Goal: Information Seeking & Learning: Learn about a topic

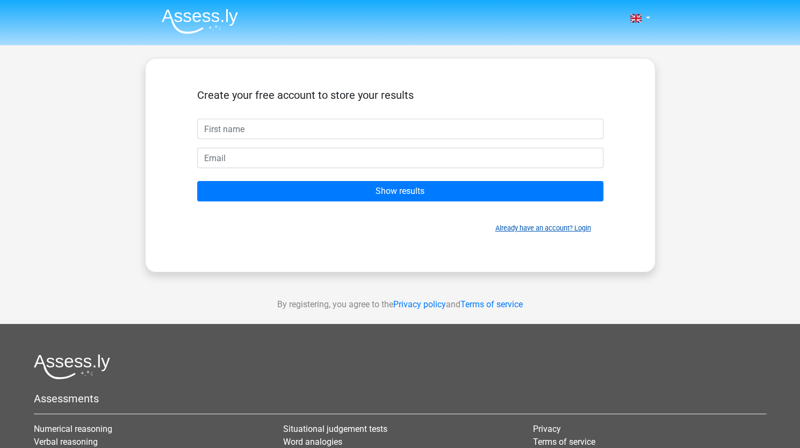
click at [586, 229] on link "Already have an account? Login" at bounding box center [543, 228] width 96 height 8
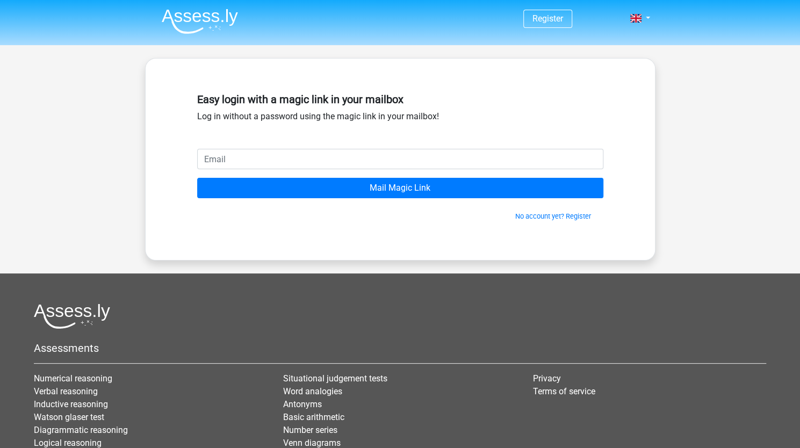
click at [421, 162] on input "email" at bounding box center [400, 159] width 406 height 20
click at [542, 216] on link "No account yet? Register" at bounding box center [553, 216] width 76 height 8
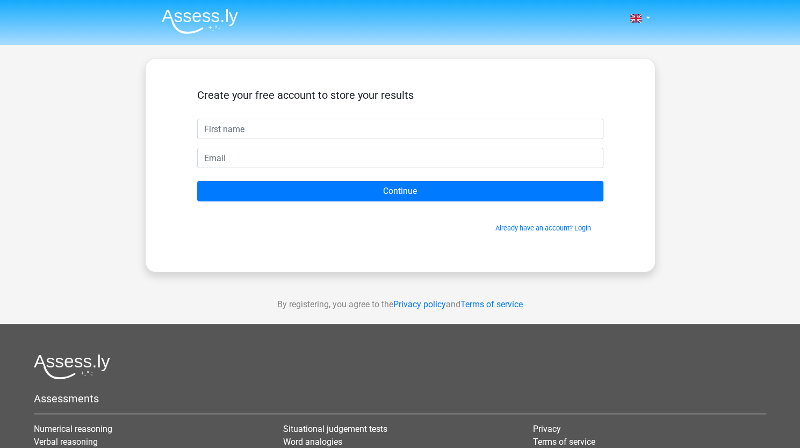
click at [217, 11] on img at bounding box center [200, 21] width 76 height 25
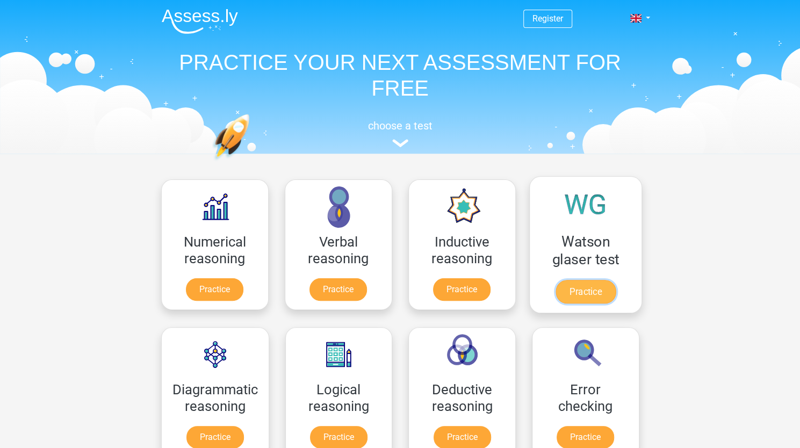
click at [588, 293] on link "Practice" at bounding box center [585, 292] width 60 height 24
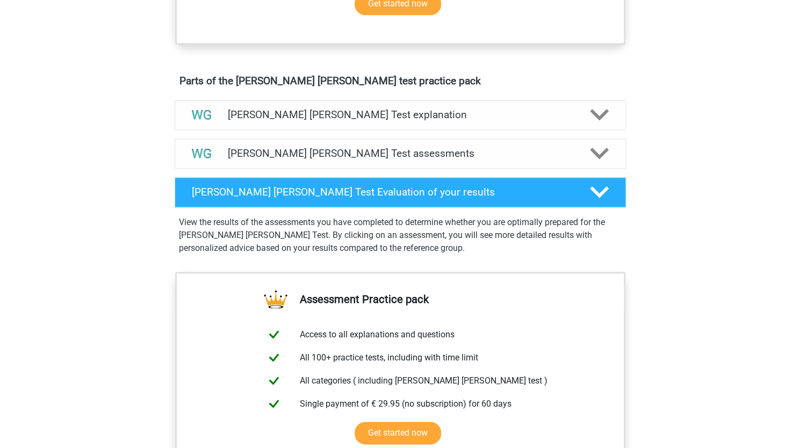
scroll to position [545, 0]
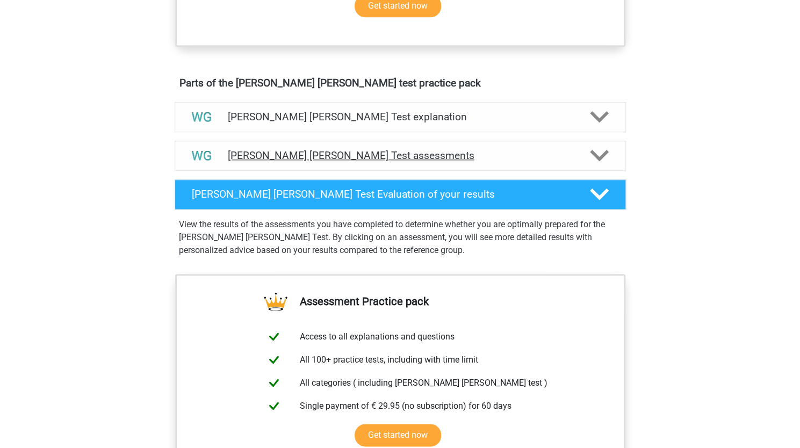
click at [407, 151] on h4 "[PERSON_NAME] [PERSON_NAME] Test assessments" at bounding box center [400, 155] width 345 height 12
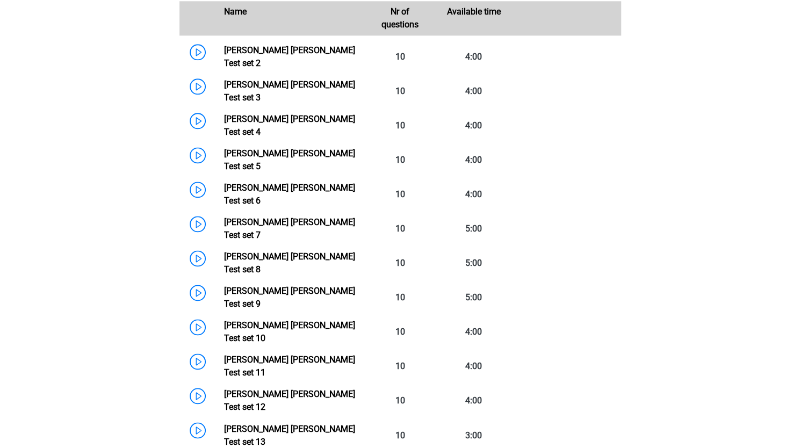
scroll to position [775, 0]
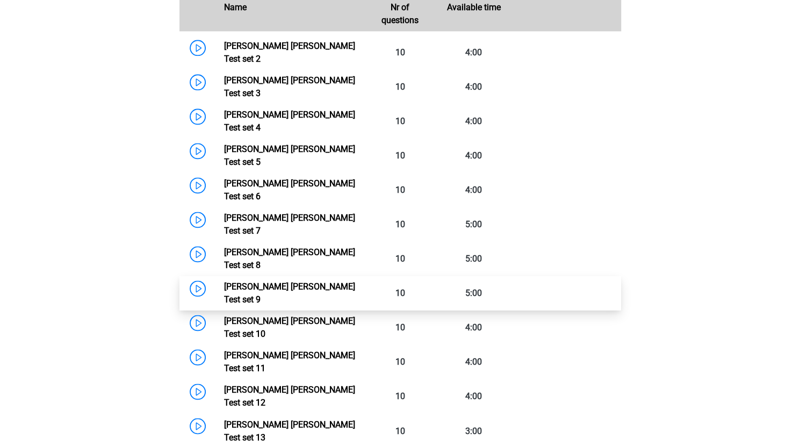
click at [303, 281] on link "[PERSON_NAME] [PERSON_NAME] Test set 9" at bounding box center [289, 292] width 131 height 23
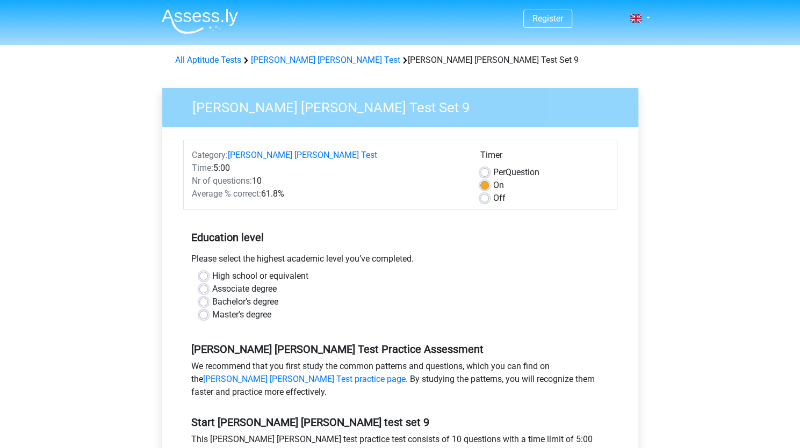
click at [212, 278] on label "High school or equivalent" at bounding box center [260, 276] width 96 height 13
click at [204, 278] on input "High school or equivalent" at bounding box center [203, 275] width 9 height 11
radio input "true"
click at [204, 296] on div "Bachelor's degree" at bounding box center [400, 301] width 402 height 13
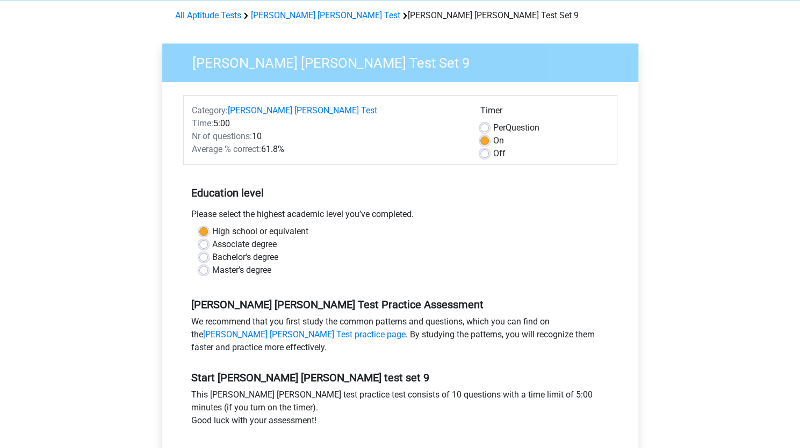
scroll to position [45, 0]
click at [206, 262] on div "Bachelor's degree" at bounding box center [400, 256] width 402 height 13
click at [212, 255] on label "Bachelor's degree" at bounding box center [245, 256] width 66 height 13
click at [204, 255] on input "Bachelor's degree" at bounding box center [203, 255] width 9 height 11
radio input "true"
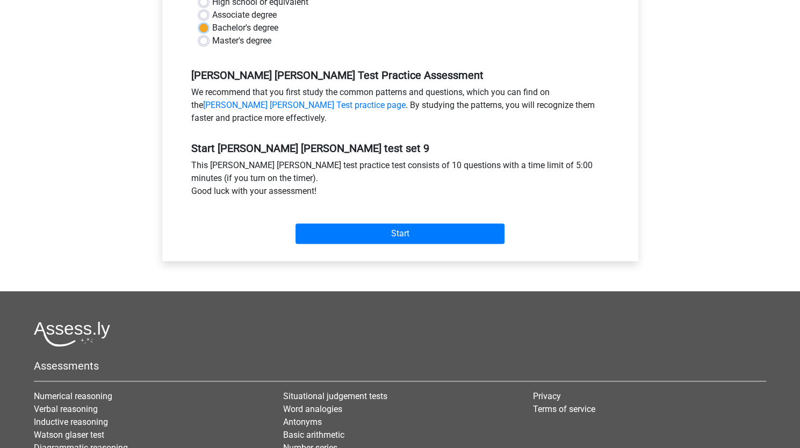
scroll to position [274, 0]
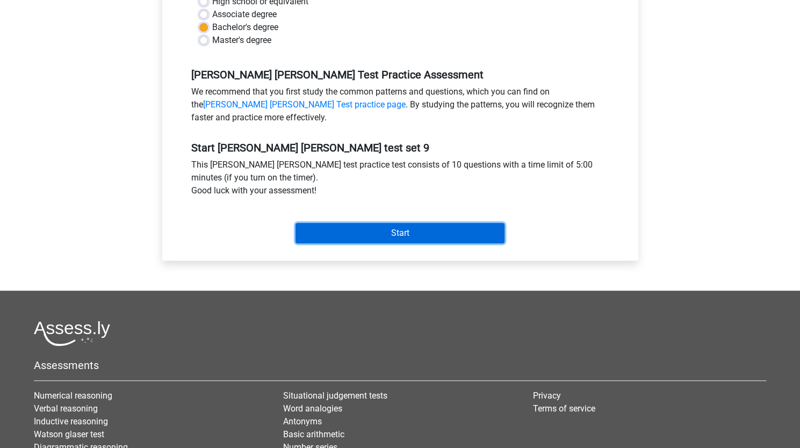
click at [322, 236] on input "Start" at bounding box center [399, 233] width 209 height 20
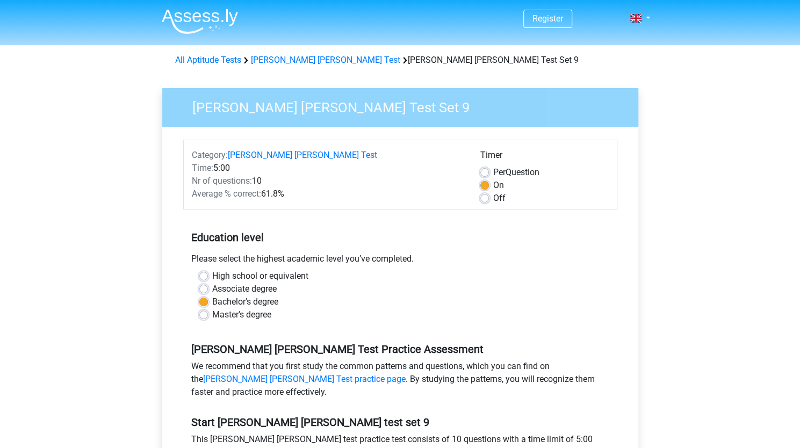
click at [493, 196] on label "Off" at bounding box center [499, 198] width 12 height 13
click at [486, 196] on input "Off" at bounding box center [484, 197] width 9 height 11
radio input "true"
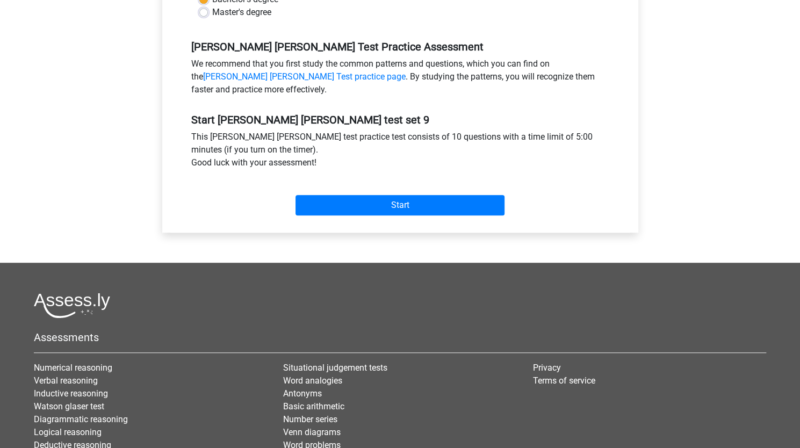
scroll to position [307, 0]
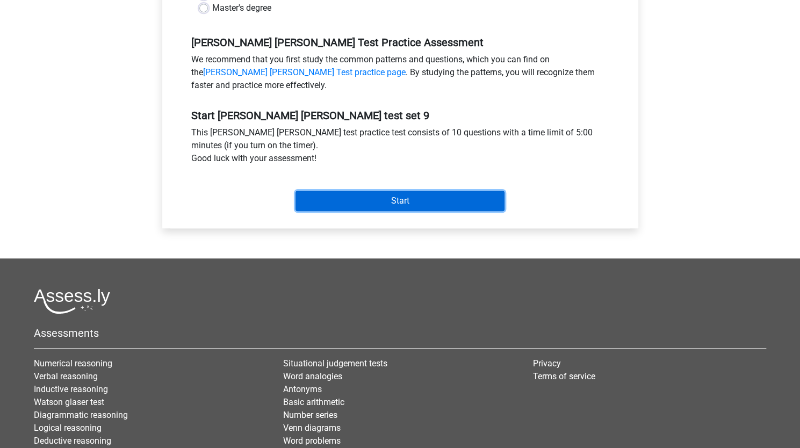
click at [442, 202] on input "Start" at bounding box center [399, 201] width 209 height 20
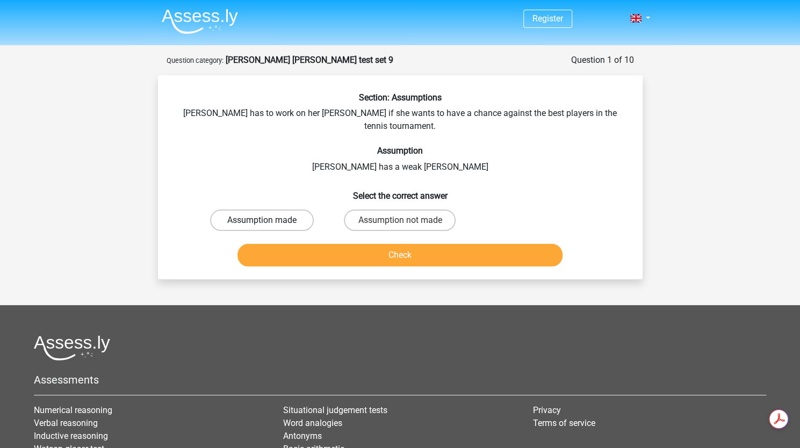
click at [276, 214] on label "Assumption made" at bounding box center [262, 219] width 104 height 21
click at [269, 220] on input "Assumption made" at bounding box center [265, 223] width 7 height 7
radio input "true"
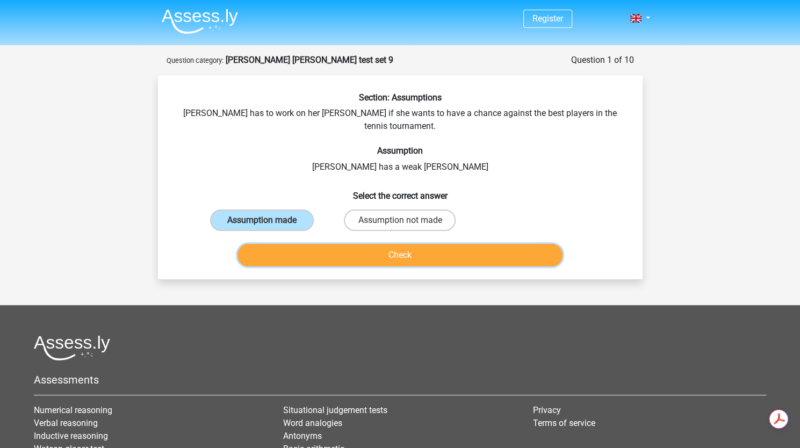
click at [316, 244] on button "Check" at bounding box center [399, 255] width 325 height 23
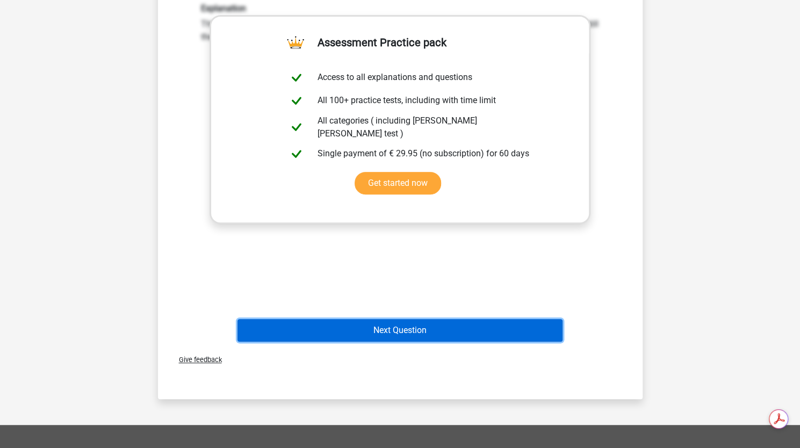
click at [381, 319] on button "Next Question" at bounding box center [399, 330] width 325 height 23
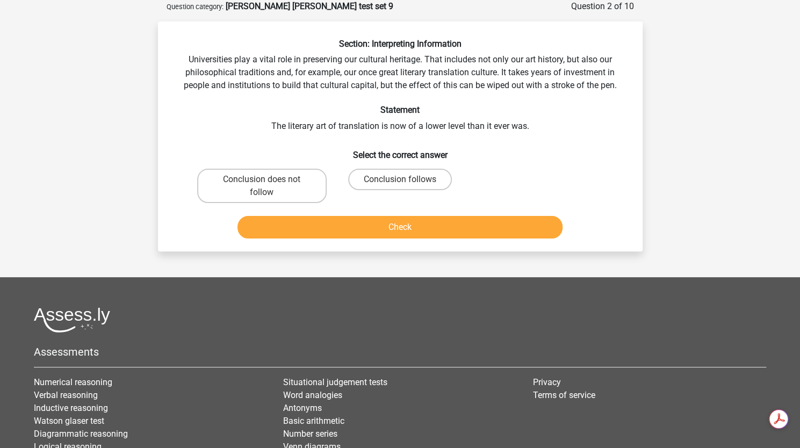
scroll to position [54, 0]
click at [295, 180] on label "Conclusion does not follow" at bounding box center [261, 186] width 129 height 34
click at [269, 180] on input "Conclusion does not follow" at bounding box center [265, 182] width 7 height 7
radio input "true"
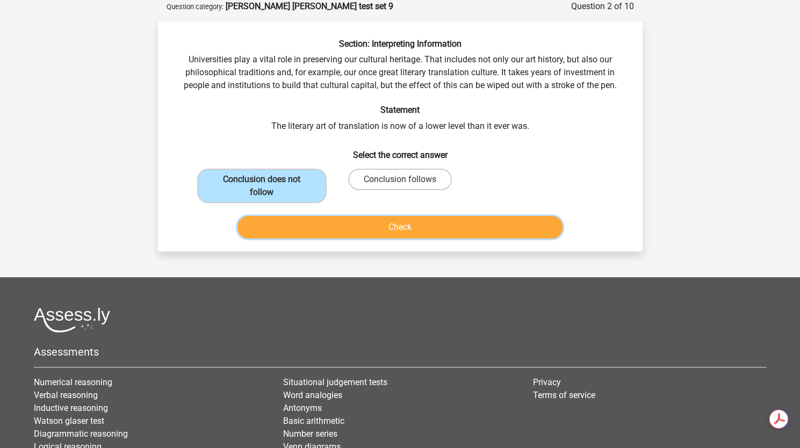
click at [323, 228] on button "Check" at bounding box center [399, 227] width 325 height 23
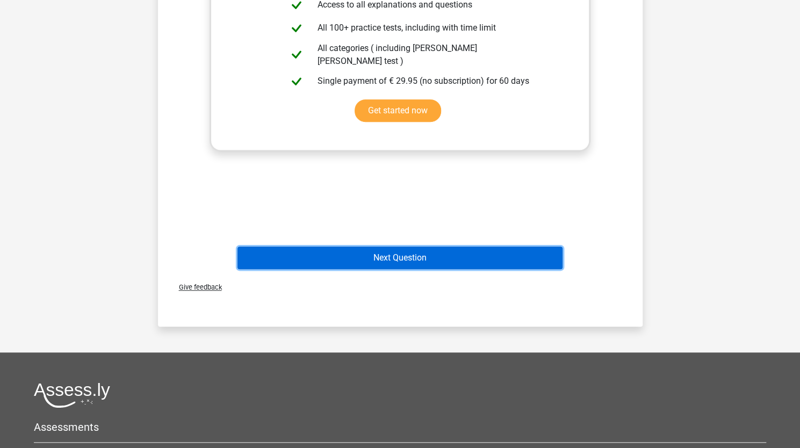
click at [355, 255] on button "Next Question" at bounding box center [399, 258] width 325 height 23
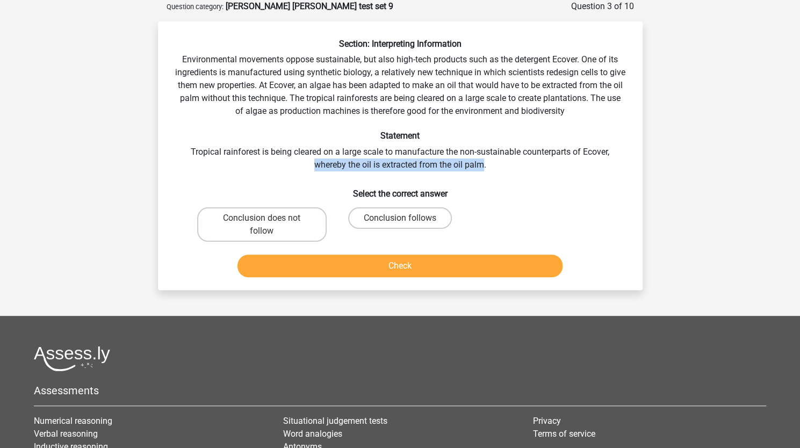
drag, startPoint x: 314, startPoint y: 166, endPoint x: 485, endPoint y: 168, distance: 171.4
click at [485, 168] on div "Section: Interpreting Information Environmental movements oppose sustainable, b…" at bounding box center [400, 160] width 476 height 243
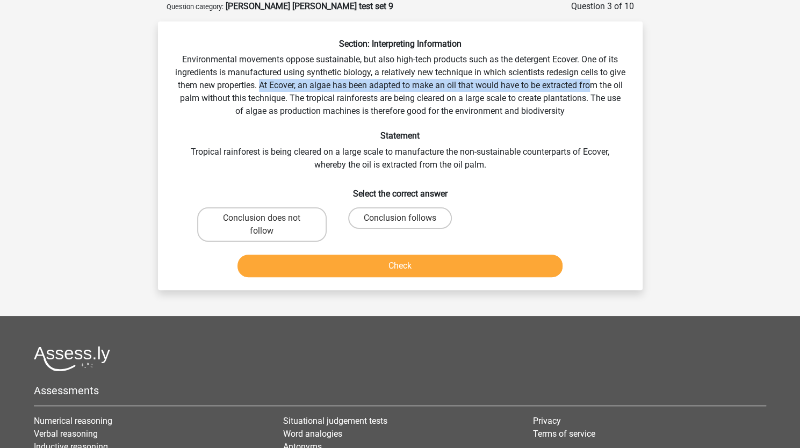
drag, startPoint x: 281, startPoint y: 88, endPoint x: 611, endPoint y: 88, distance: 329.8
click at [611, 88] on div "Section: Interpreting Information Environmental movements oppose sustainable, b…" at bounding box center [400, 160] width 476 height 243
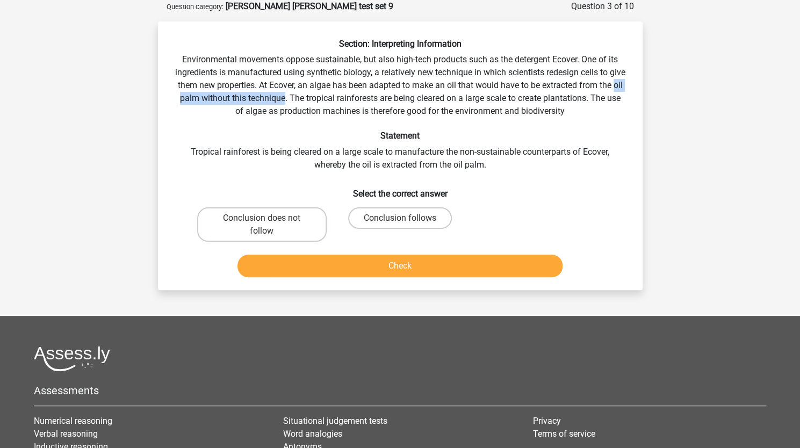
drag, startPoint x: 194, startPoint y: 100, endPoint x: 312, endPoint y: 101, distance: 117.6
click at [312, 101] on div "Section: Interpreting Information Environmental movements oppose sustainable, b…" at bounding box center [400, 160] width 476 height 243
click at [304, 218] on label "Conclusion does not follow" at bounding box center [261, 224] width 129 height 34
click at [269, 218] on input "Conclusion does not follow" at bounding box center [265, 221] width 7 height 7
radio input "true"
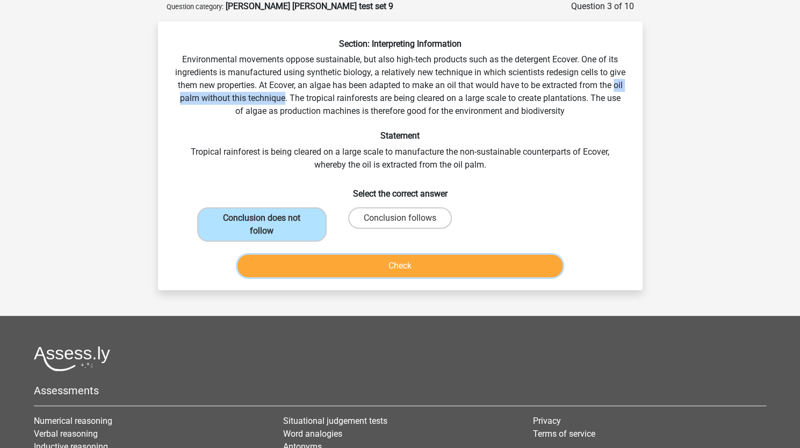
click at [320, 261] on button "Check" at bounding box center [399, 266] width 325 height 23
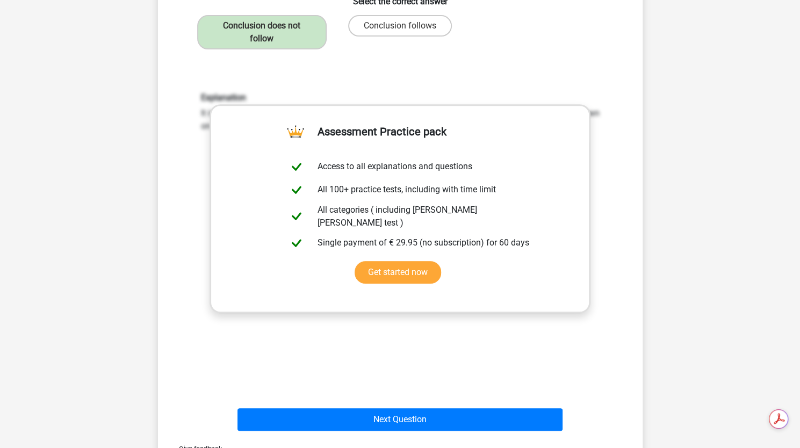
scroll to position [0, 0]
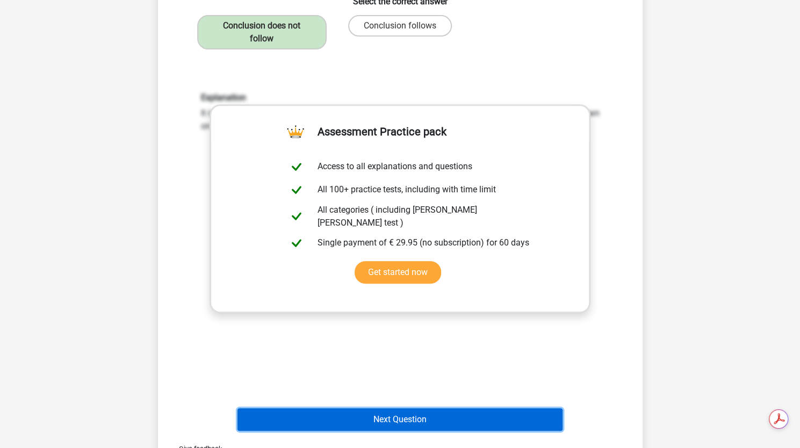
click at [425, 422] on button "Next Question" at bounding box center [399, 419] width 325 height 23
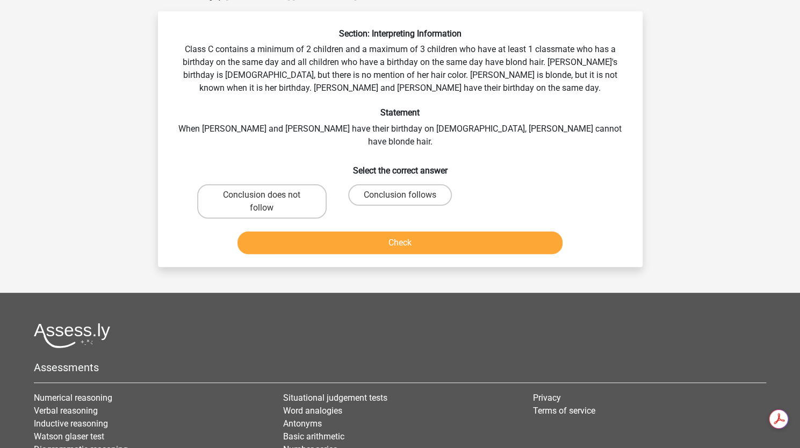
scroll to position [54, 0]
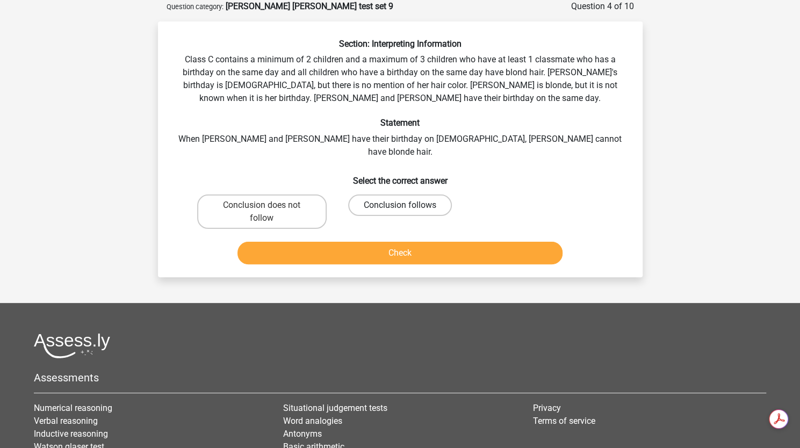
click at [382, 194] on label "Conclusion follows" at bounding box center [400, 204] width 104 height 21
click at [400, 205] on input "Conclusion follows" at bounding box center [403, 208] width 7 height 7
radio input "true"
click at [397, 242] on button "Check" at bounding box center [399, 253] width 325 height 23
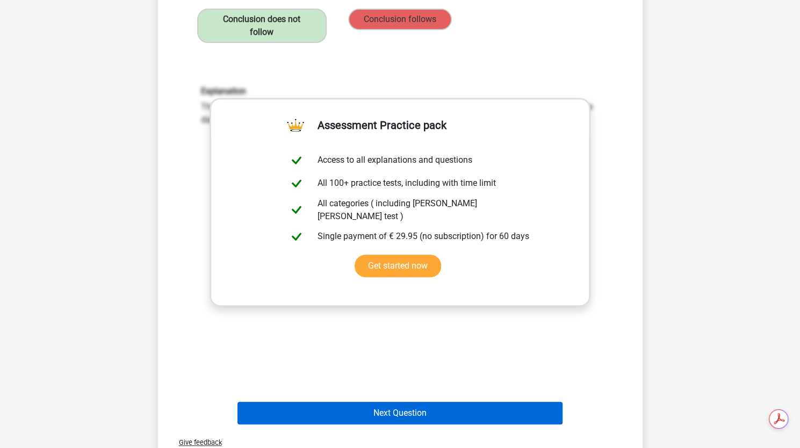
scroll to position [0, 0]
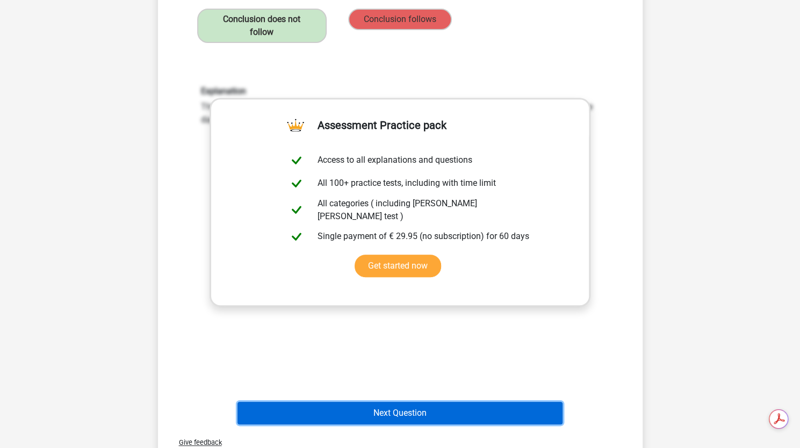
click at [414, 402] on button "Next Question" at bounding box center [399, 413] width 325 height 23
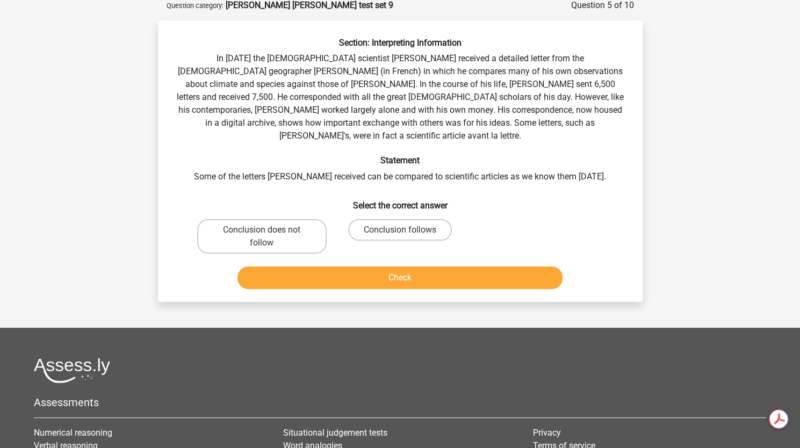
scroll to position [54, 0]
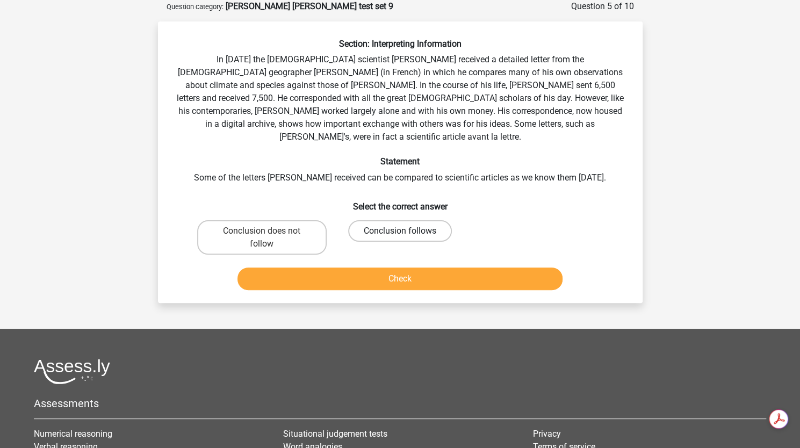
click at [406, 220] on label "Conclusion follows" at bounding box center [400, 230] width 104 height 21
click at [406, 231] on input "Conclusion follows" at bounding box center [403, 234] width 7 height 7
radio input "true"
click at [395, 267] on button "Check" at bounding box center [399, 278] width 325 height 23
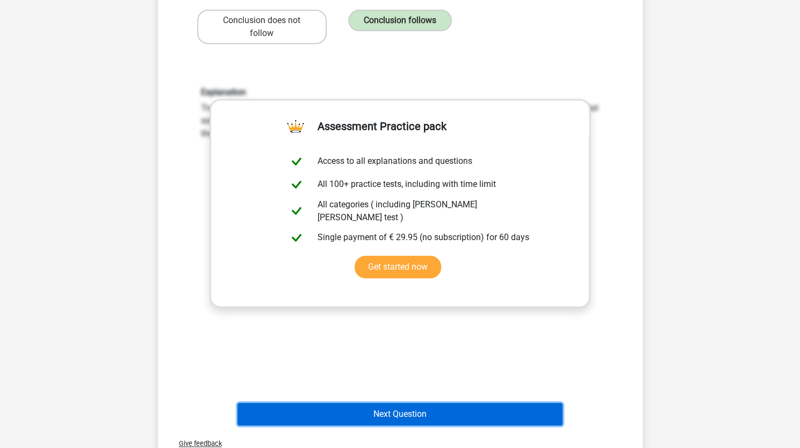
click at [342, 403] on button "Next Question" at bounding box center [399, 414] width 325 height 23
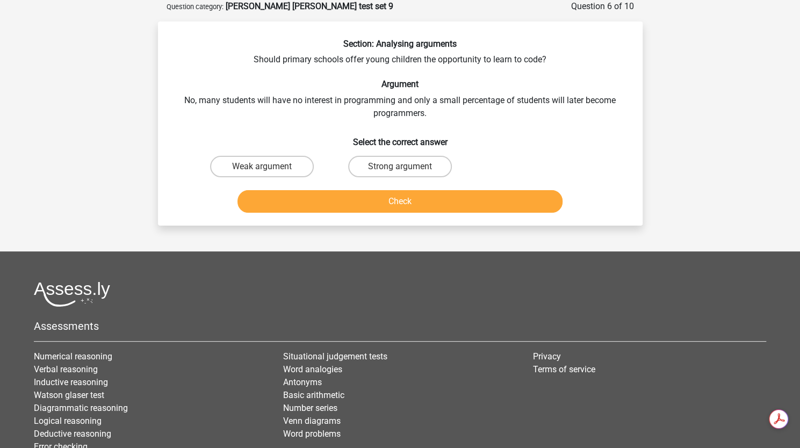
scroll to position [0, 0]
click at [403, 167] on input "Strong argument" at bounding box center [403, 170] width 7 height 7
radio input "true"
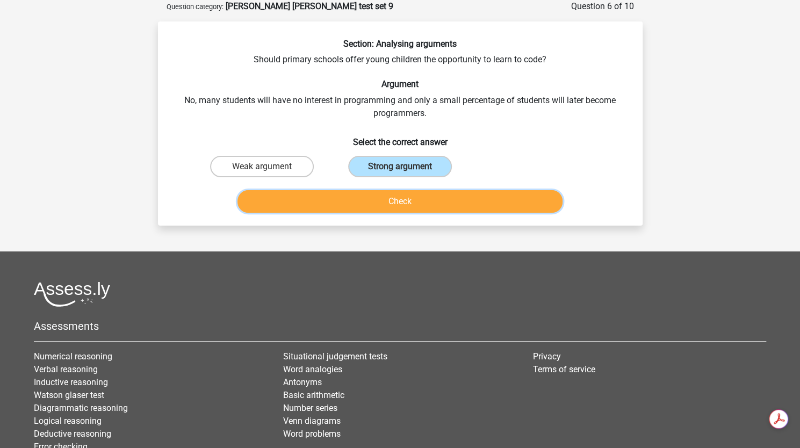
click at [416, 211] on button "Check" at bounding box center [399, 201] width 325 height 23
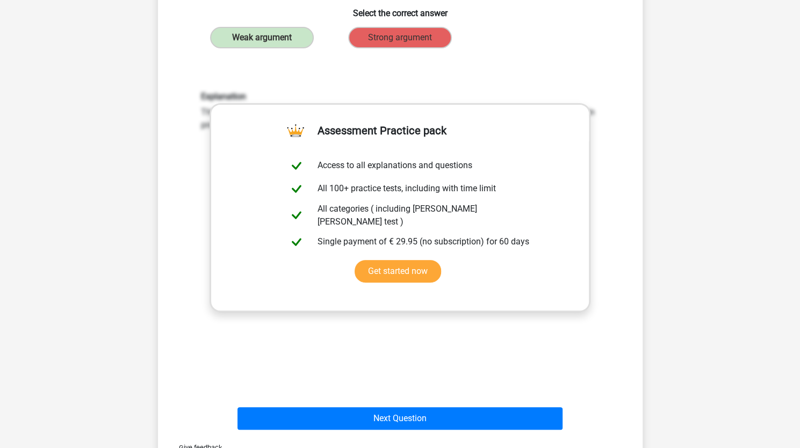
click at [461, 419] on button "Next Question" at bounding box center [399, 418] width 325 height 23
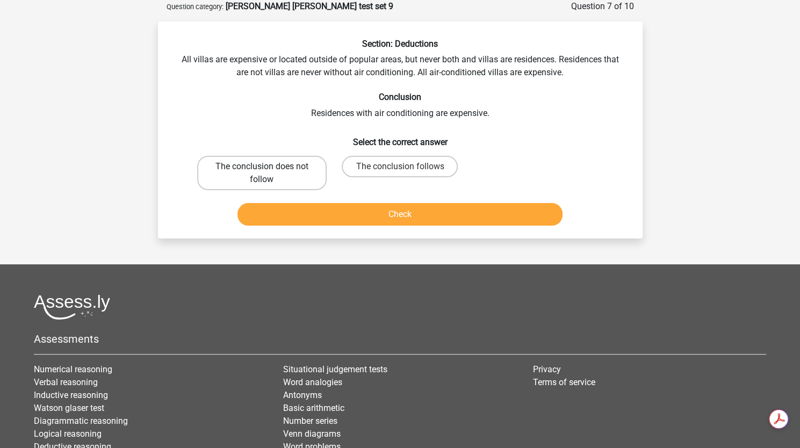
click at [227, 182] on label "The conclusion does not follow" at bounding box center [261, 173] width 129 height 34
click at [262, 173] on input "The conclusion does not follow" at bounding box center [265, 170] width 7 height 7
radio input "true"
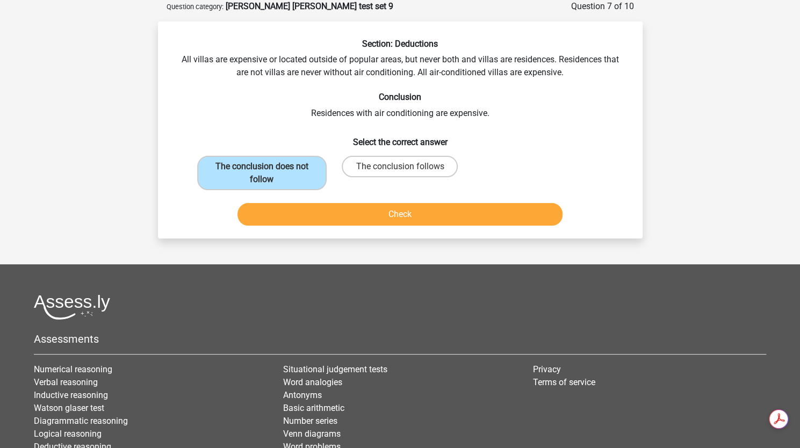
click at [283, 222] on button "Check" at bounding box center [399, 214] width 325 height 23
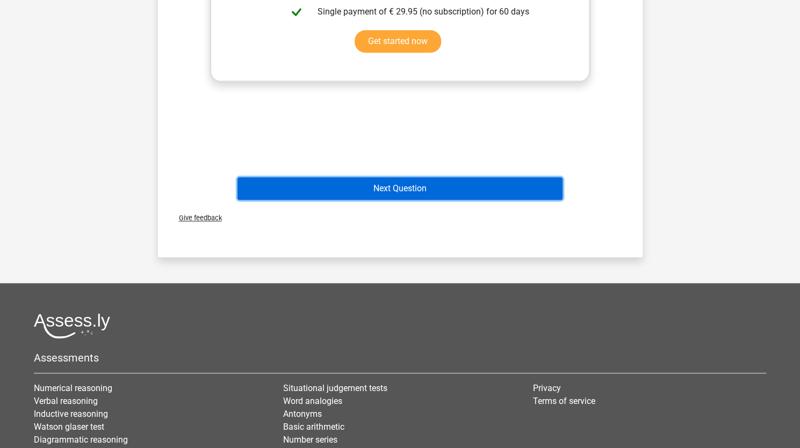
click at [288, 199] on button "Next Question" at bounding box center [399, 188] width 325 height 23
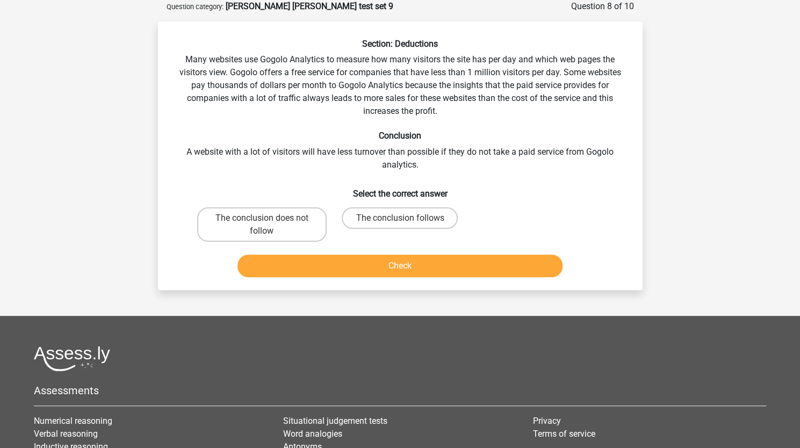
scroll to position [54, 0]
click at [384, 228] on label "The conclusion follows" at bounding box center [400, 217] width 116 height 21
click at [400, 225] on input "The conclusion follows" at bounding box center [403, 221] width 7 height 7
radio input "true"
click at [352, 288] on div "Section: Deductions Many websites use Gogolo Analytics to measure how many visi…" at bounding box center [400, 155] width 484 height 269
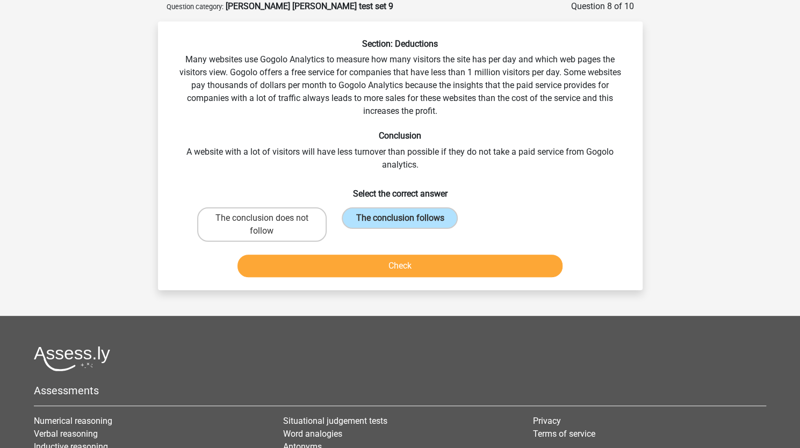
click at [355, 271] on button "Check" at bounding box center [399, 266] width 325 height 23
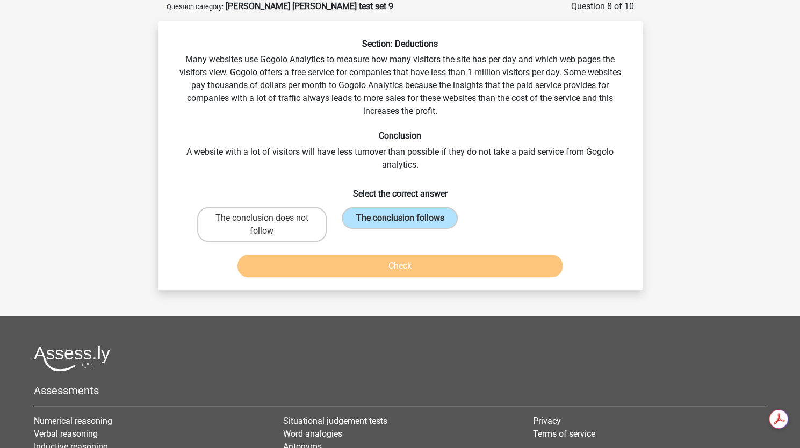
scroll to position [0, 0]
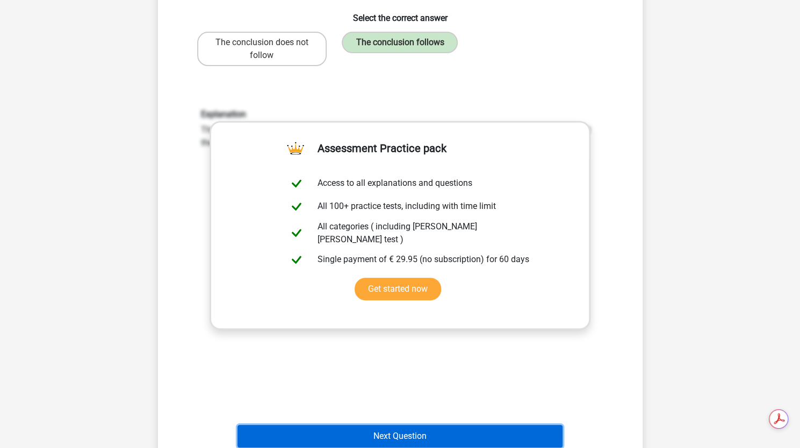
click at [379, 438] on button "Next Question" at bounding box center [399, 436] width 325 height 23
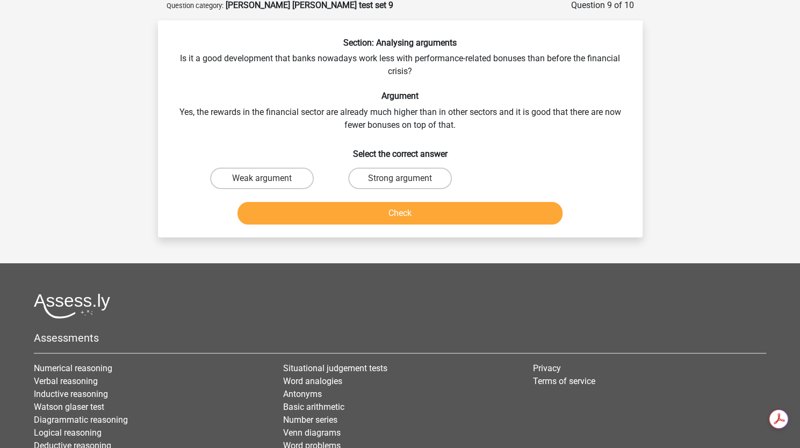
scroll to position [54, 0]
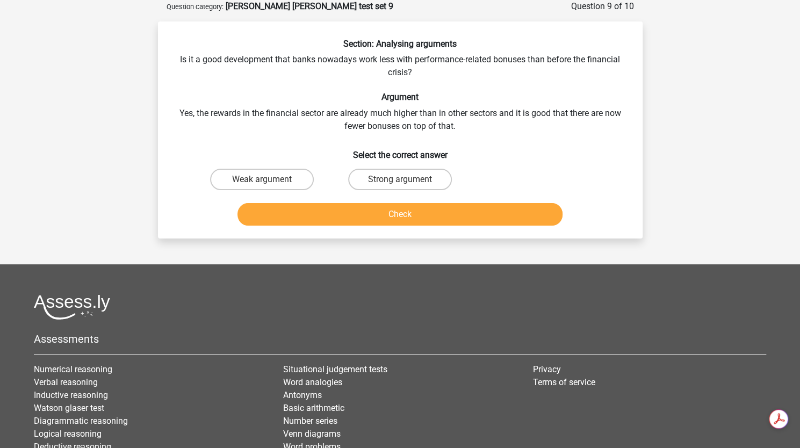
click at [266, 188] on label "Weak argument" at bounding box center [262, 179] width 104 height 21
click at [266, 186] on input "Weak argument" at bounding box center [265, 182] width 7 height 7
radio input "true"
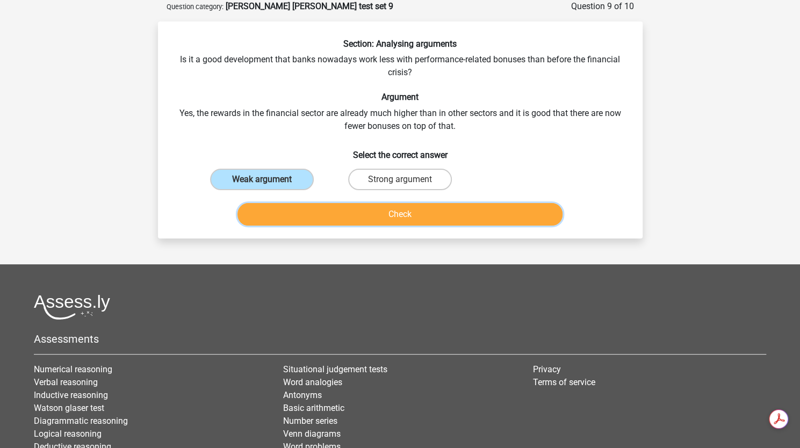
click at [302, 220] on button "Check" at bounding box center [399, 214] width 325 height 23
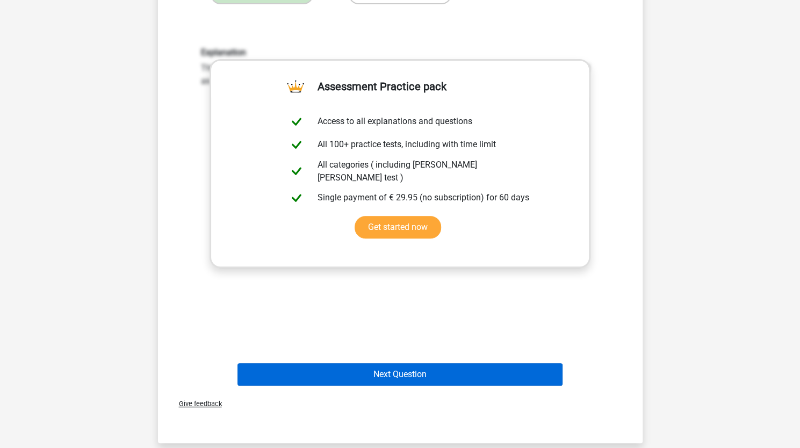
click at [302, 382] on button "Next Question" at bounding box center [399, 374] width 325 height 23
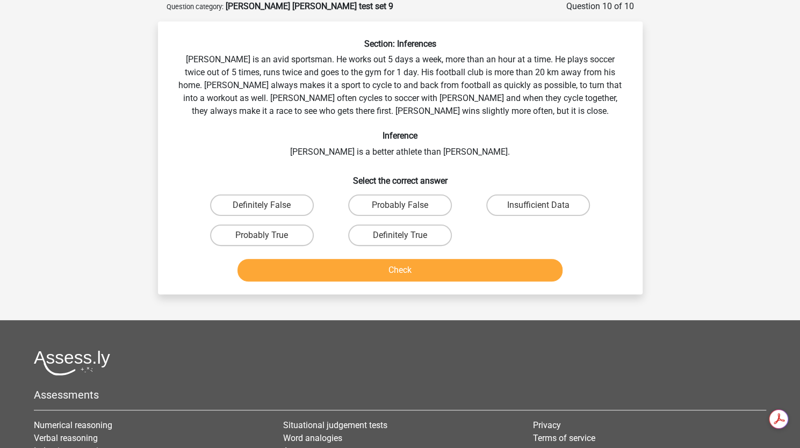
scroll to position [0, 0]
click at [553, 200] on label "Insufficient Data" at bounding box center [538, 204] width 104 height 21
click at [545, 205] on input "Insufficient Data" at bounding box center [541, 208] width 7 height 7
radio input "true"
click at [500, 279] on button "Check" at bounding box center [399, 270] width 325 height 23
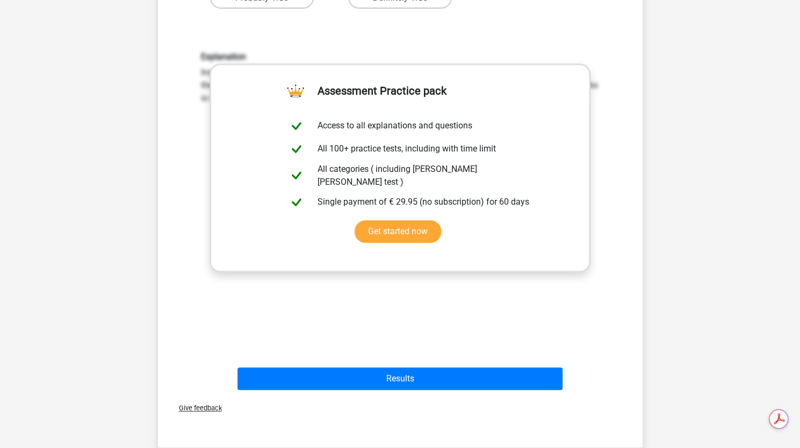
scroll to position [302, 0]
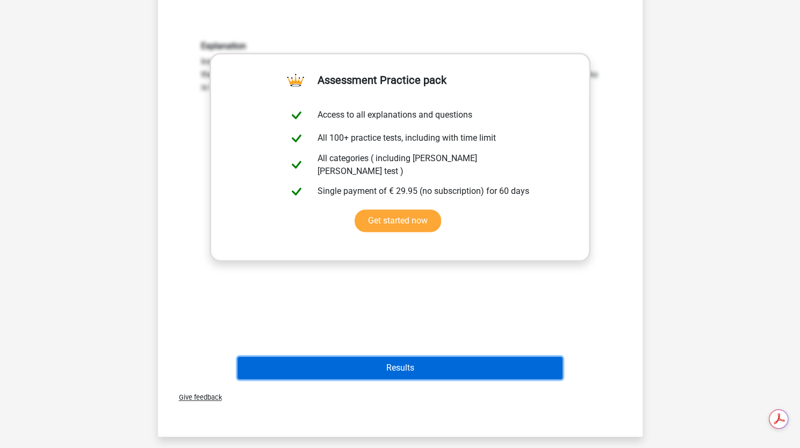
click at [407, 373] on button "Results" at bounding box center [399, 368] width 325 height 23
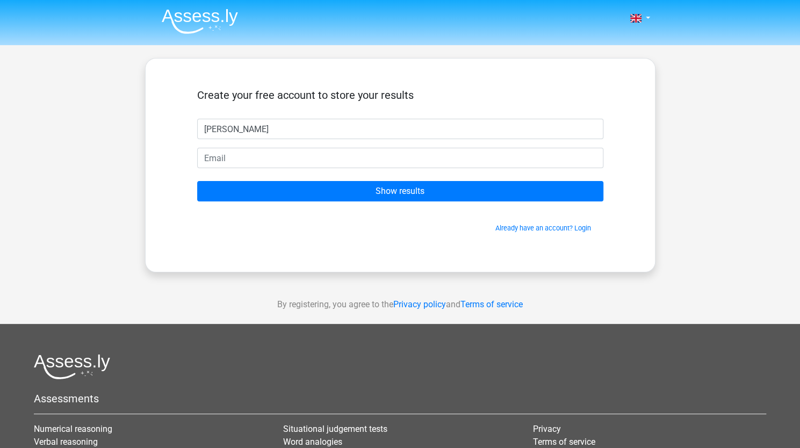
type input "[PERSON_NAME]"
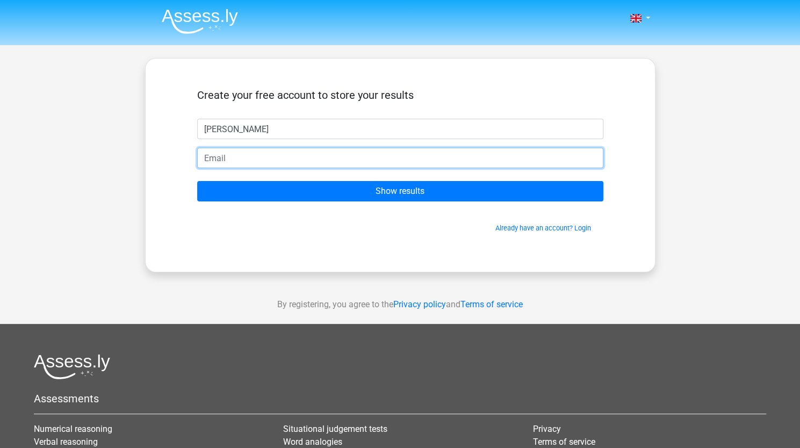
click at [222, 160] on input "email" at bounding box center [400, 158] width 406 height 20
type input "[DOMAIN_NAME][EMAIL_ADDRESS][DOMAIN_NAME]"
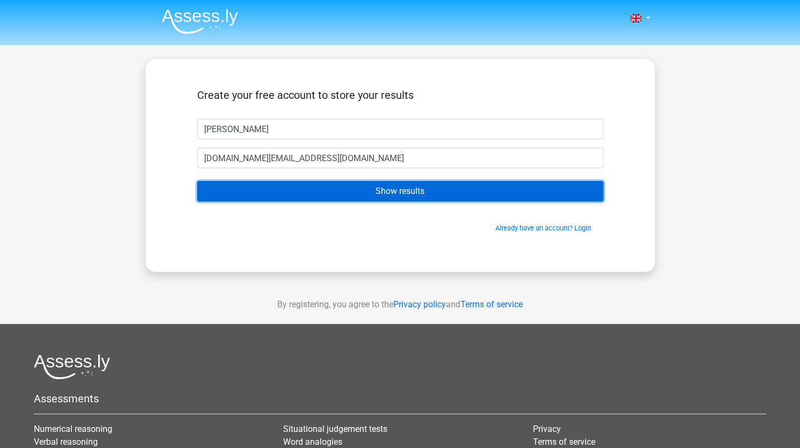
click at [243, 192] on input "Show results" at bounding box center [400, 191] width 406 height 20
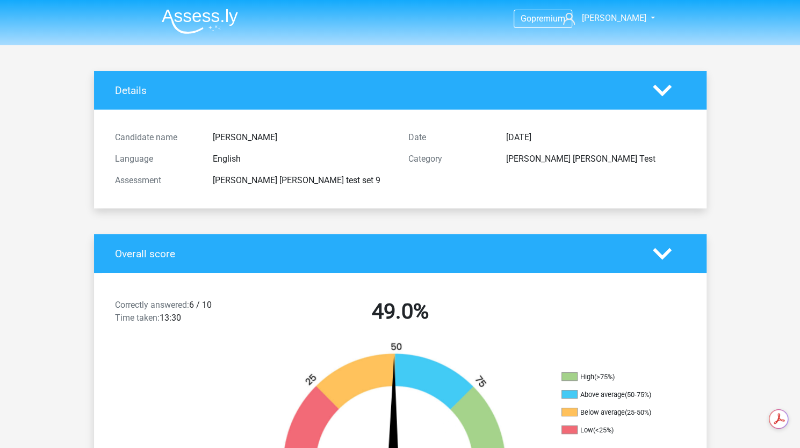
click at [276, 176] on div "[PERSON_NAME] [PERSON_NAME] test set 9" at bounding box center [303, 180] width 196 height 13
copy div "[PERSON_NAME] [PERSON_NAME] test set 9"
drag, startPoint x: 192, startPoint y: 306, endPoint x: 215, endPoint y: 306, distance: 22.6
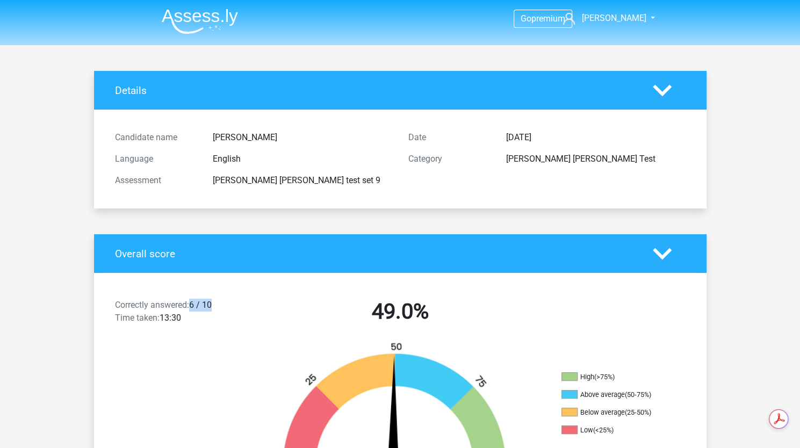
click at [215, 306] on div "Correctly answered: 6 / 10 Time taken: 13:30" at bounding box center [180, 314] width 147 height 30
copy div "6 / 10"
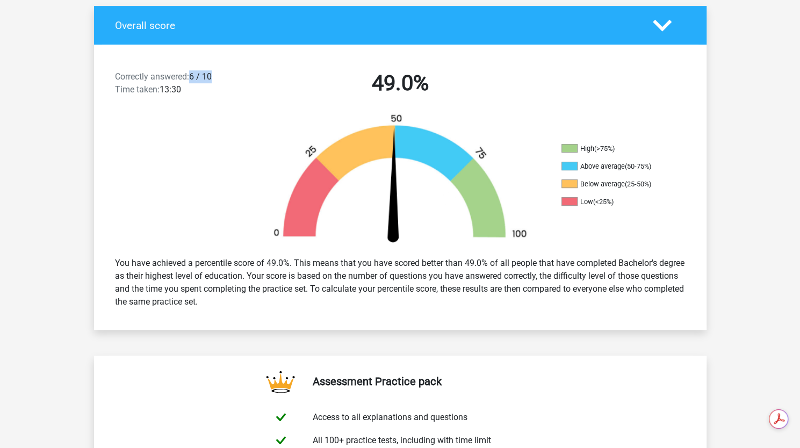
scroll to position [229, 0]
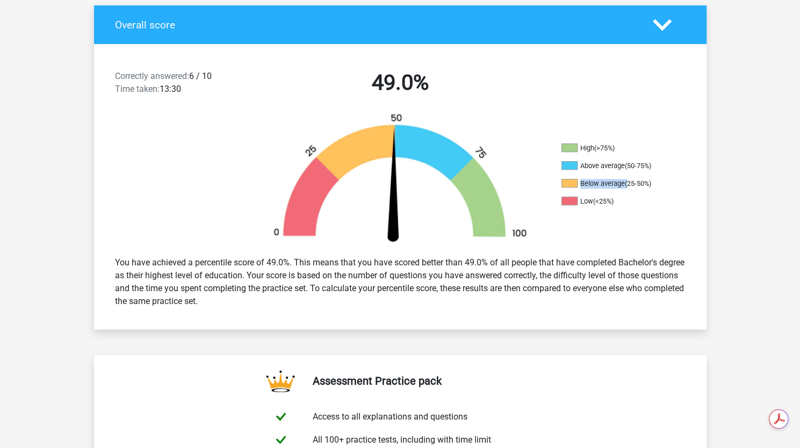
drag, startPoint x: 581, startPoint y: 183, endPoint x: 626, endPoint y: 179, distance: 45.2
click at [626, 179] on li "Below average (25-50%)" at bounding box center [614, 184] width 107 height 10
copy li "Below average"
